Goal: Navigation & Orientation: Find specific page/section

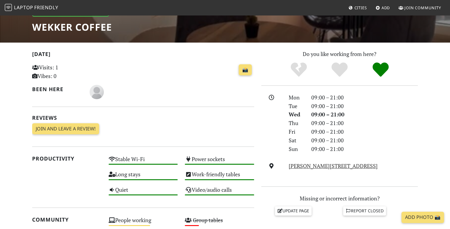
scroll to position [109, 0]
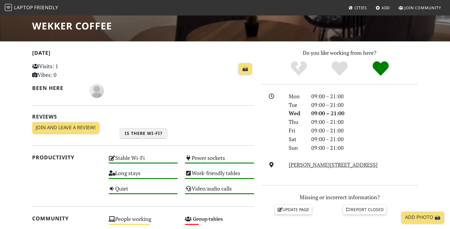
click at [142, 153] on div "Stable Wi-Fi High" at bounding box center [143, 160] width 76 height 15
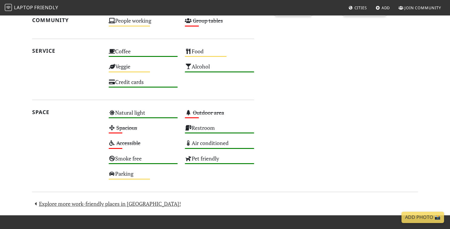
scroll to position [338, 0]
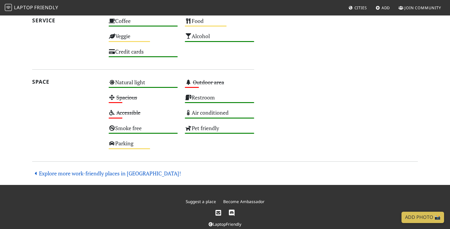
click at [101, 170] on link "Explore more work-friendly places in [GEOGRAPHIC_DATA]!" at bounding box center [106, 173] width 149 height 7
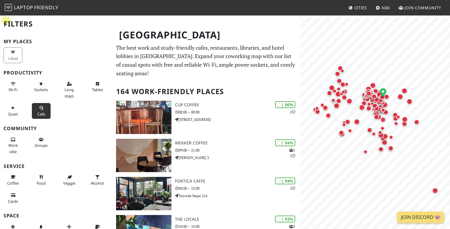
click at [38, 110] on button "Calls" at bounding box center [41, 111] width 19 height 16
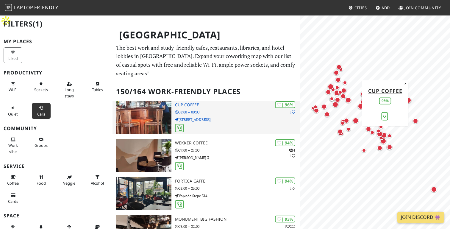
click at [152, 105] on img at bounding box center [143, 117] width 55 height 33
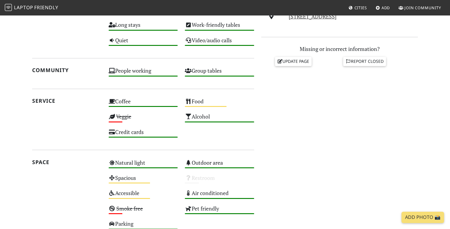
scroll to position [338, 0]
